Goal: Task Accomplishment & Management: Use online tool/utility

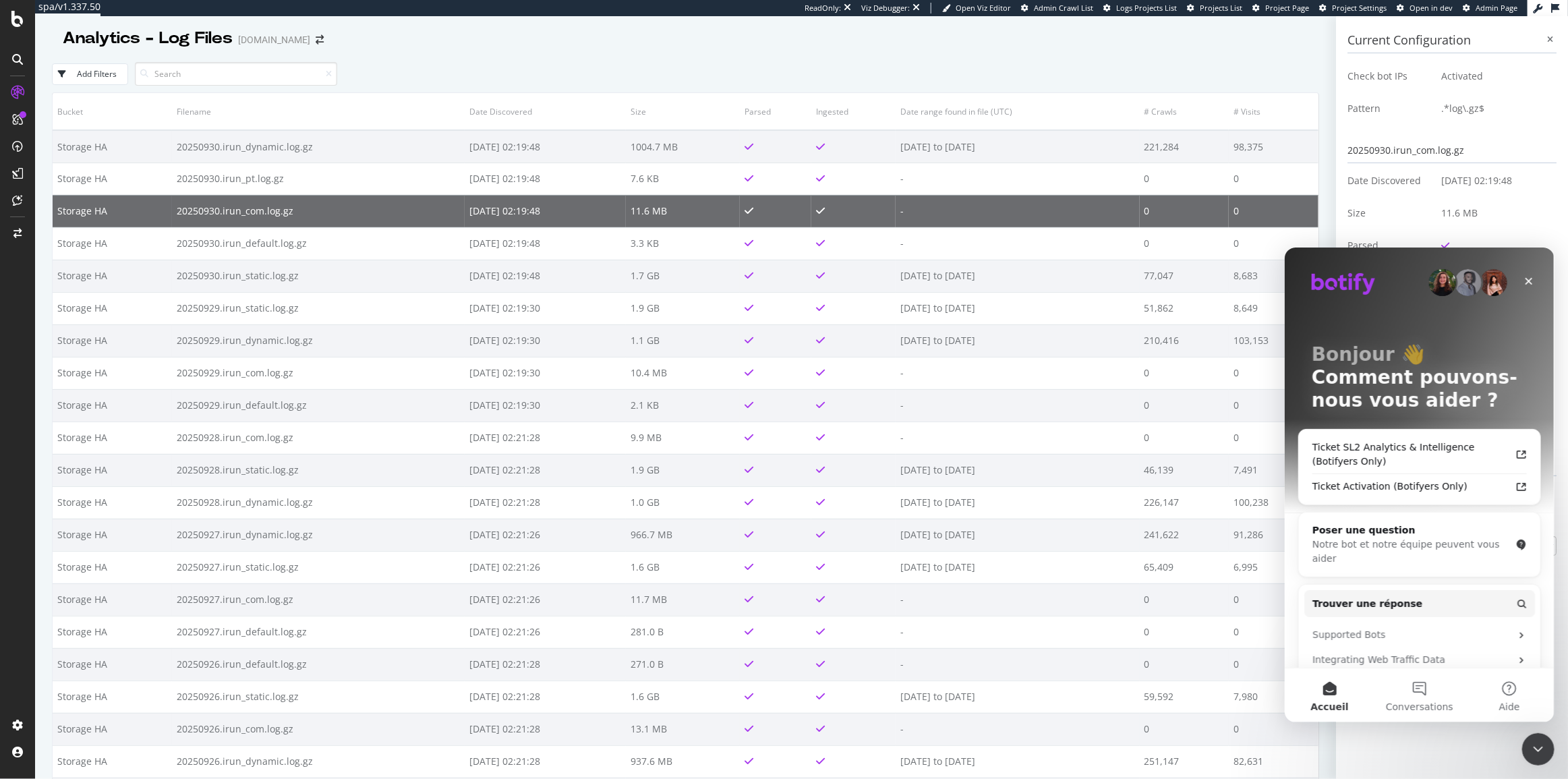
scroll to position [189, 0]
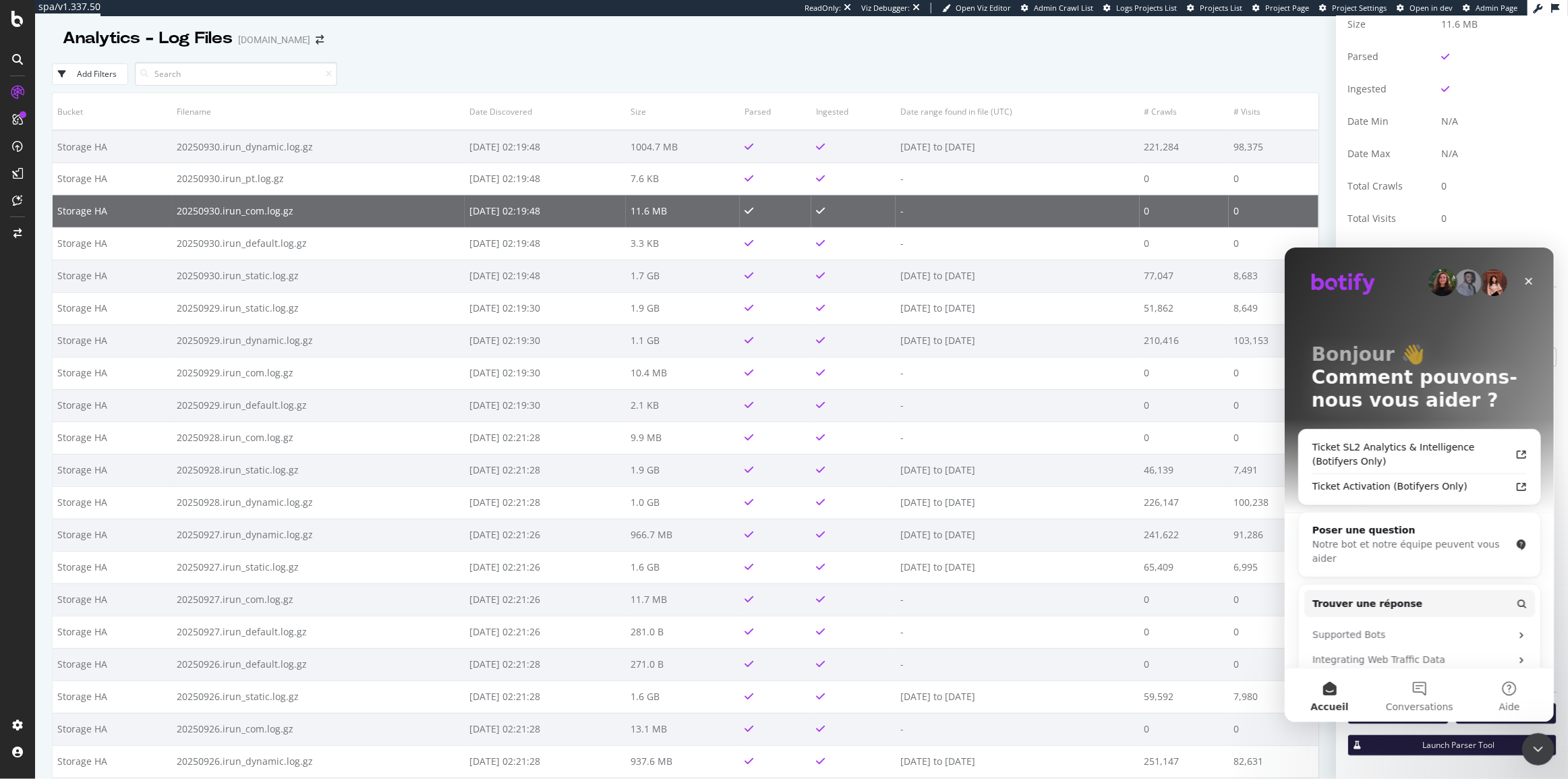
click at [391, 45] on div "Analytics - Log Files irun.fr" at bounding box center [685, 33] width 1267 height 34
click at [397, 48] on div "Analytics - Log Files irun.fr" at bounding box center [685, 33] width 1267 height 34
click at [452, 60] on div "Add Filters" at bounding box center [685, 74] width 1267 height 37
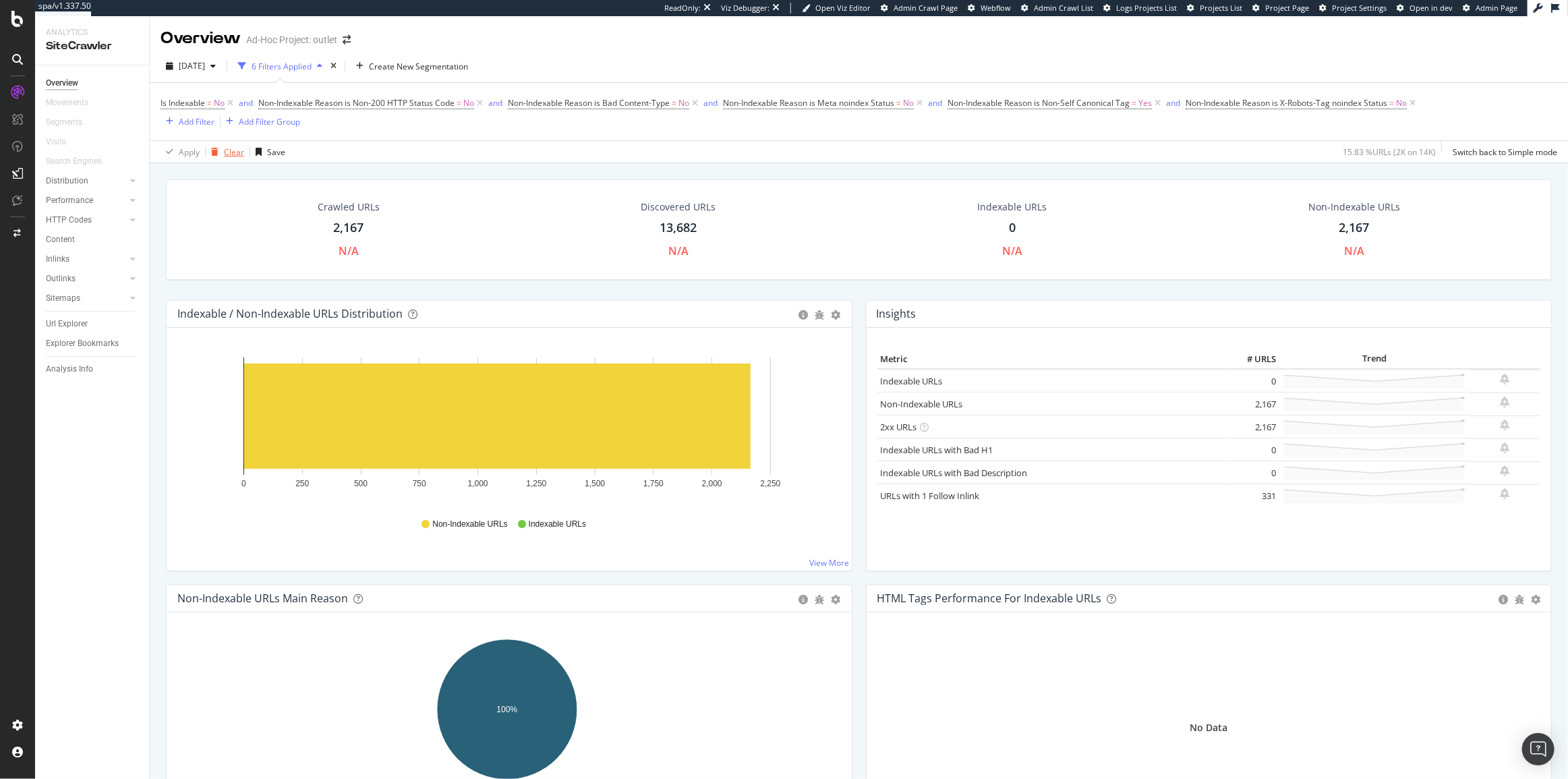
click at [243, 147] on div "Clear" at bounding box center [234, 152] width 20 height 12
